Goal: Task Accomplishment & Management: Complete application form

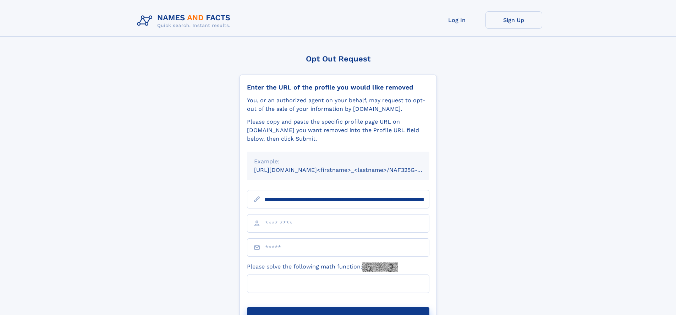
scroll to position [0, 76]
type input "**********"
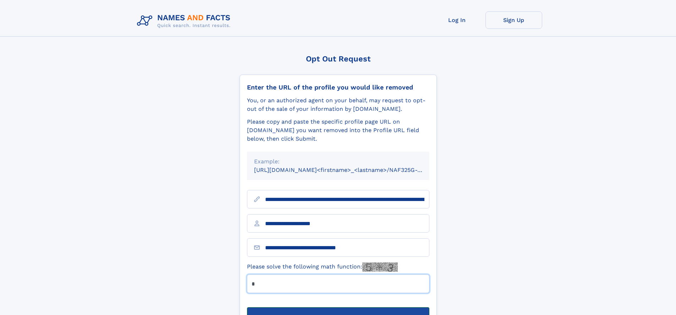
type input "*"
click at [338, 307] on button "Submit Opt Out Request" at bounding box center [338, 318] width 182 height 23
